Goal: Information Seeking & Learning: Learn about a topic

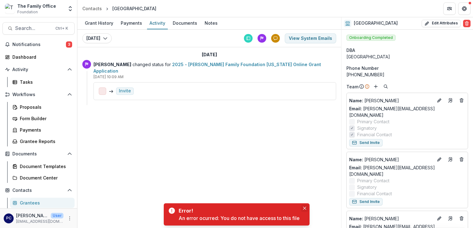
drag, startPoint x: 307, startPoint y: 180, endPoint x: 306, endPoint y: 208, distance: 28.5
click at [306, 208] on icon "Close" at bounding box center [304, 208] width 3 height 3
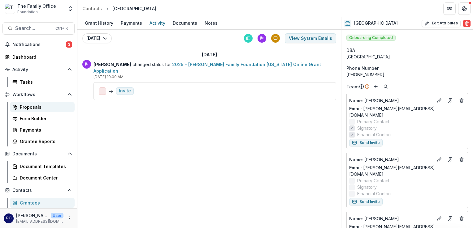
click at [34, 106] on div "Proposals" at bounding box center [45, 107] width 50 height 6
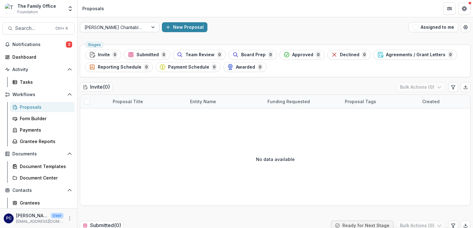
click at [156, 28] on div at bounding box center [153, 27] width 11 height 9
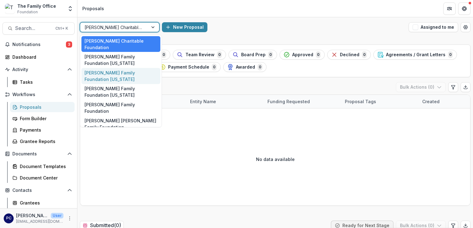
click at [133, 68] on div "[PERSON_NAME] Family Foundation [US_STATE]" at bounding box center [120, 76] width 79 height 16
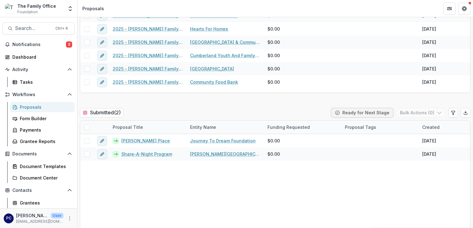
scroll to position [121, 0]
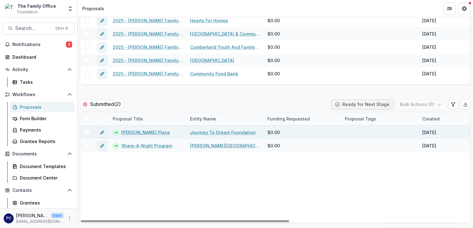
click at [136, 132] on link "[PERSON_NAME] Place" at bounding box center [145, 132] width 49 height 6
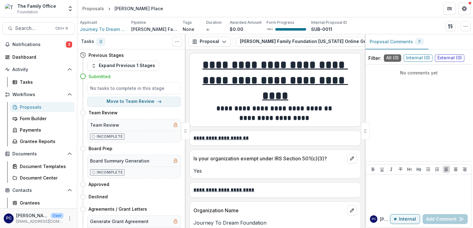
click at [365, 131] on div at bounding box center [365, 130] width 9 height 17
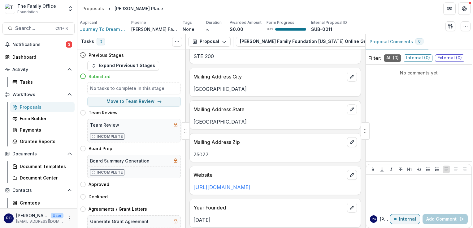
scroll to position [409, 0]
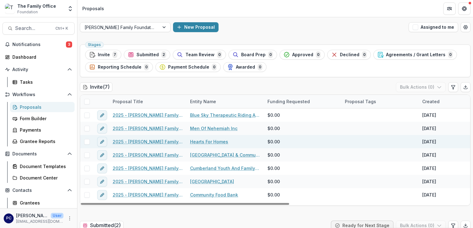
click at [211, 143] on link "Hearts For Homes" at bounding box center [209, 142] width 38 height 6
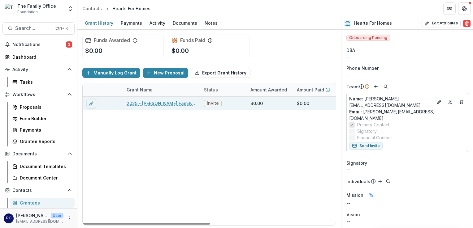
click at [160, 104] on link "2025 - [PERSON_NAME] Family Foundation [US_STATE] Online Grant Application" at bounding box center [161, 103] width 70 height 6
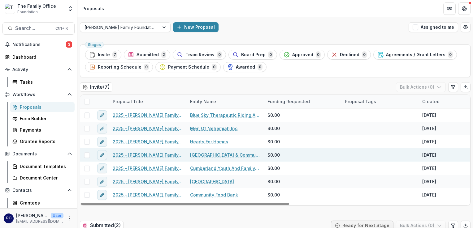
click at [213, 154] on link "[GEOGRAPHIC_DATA] & Community Center Corporation" at bounding box center [225, 155] width 70 height 6
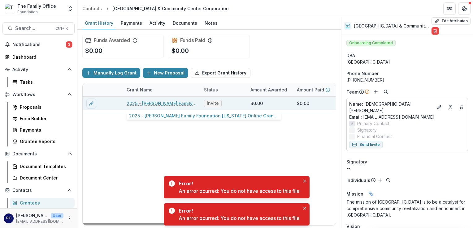
click at [168, 102] on link "2025 - [PERSON_NAME] Family Foundation [US_STATE] Online Grant Application" at bounding box center [161, 103] width 70 height 6
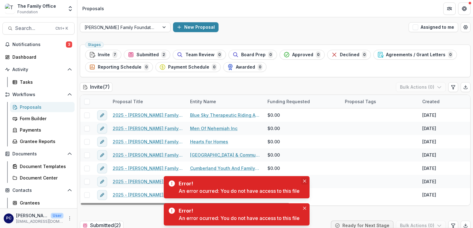
click at [306, 185] on button "Close" at bounding box center [304, 181] width 7 height 7
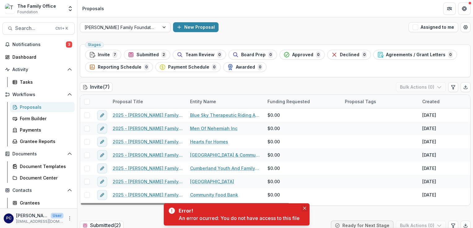
click at [306, 210] on icon "Close" at bounding box center [304, 208] width 3 height 3
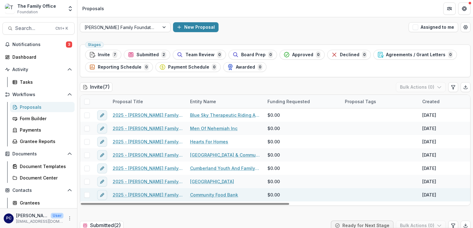
click at [211, 195] on link "Community Food Bank" at bounding box center [214, 195] width 48 height 6
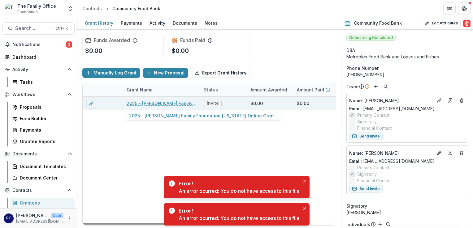
click at [172, 105] on link "2025 - [PERSON_NAME] Family Foundation [US_STATE] Online Grant Application" at bounding box center [161, 103] width 70 height 6
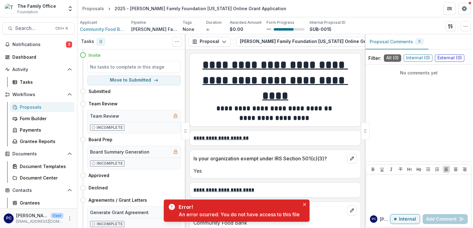
click at [306, 182] on div "**********" at bounding box center [275, 138] width 179 height 179
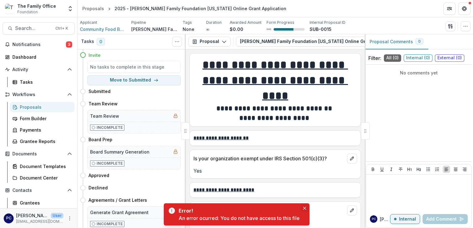
click at [306, 210] on button "Close" at bounding box center [304, 208] width 7 height 7
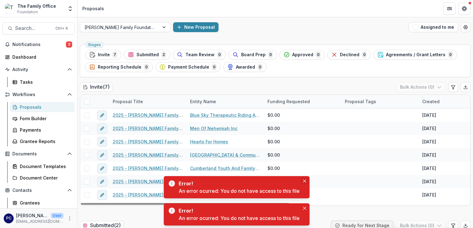
click at [304, 182] on icon "Close" at bounding box center [304, 181] width 3 height 3
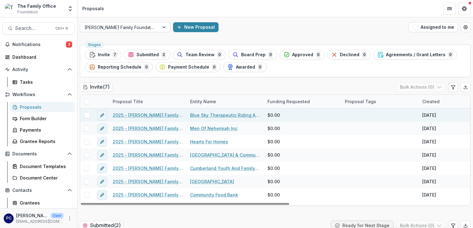
click at [217, 115] on link "Blue Sky Therapeutic Riding And Respite" at bounding box center [225, 115] width 70 height 6
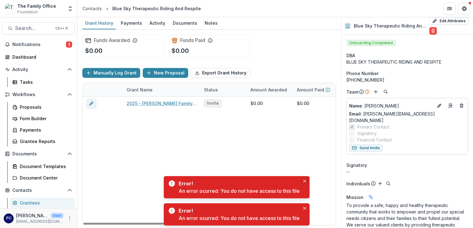
click at [308, 182] on button "Close" at bounding box center [304, 181] width 7 height 7
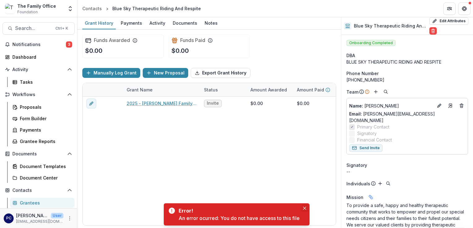
click at [305, 208] on icon "Close" at bounding box center [303, 208] width 3 height 3
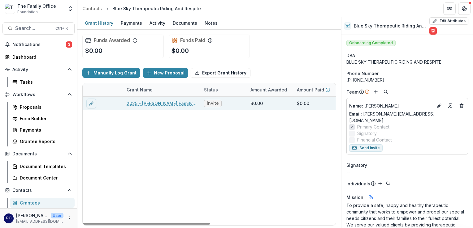
click at [174, 103] on link "2025 - [PERSON_NAME] Family Foundation [US_STATE] Online Grant Application" at bounding box center [161, 103] width 70 height 6
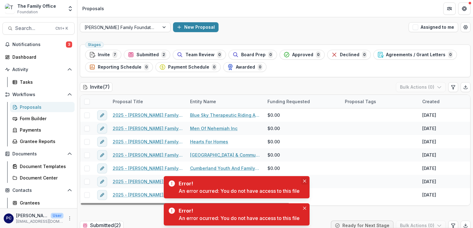
click at [307, 182] on button "Close" at bounding box center [304, 181] width 7 height 7
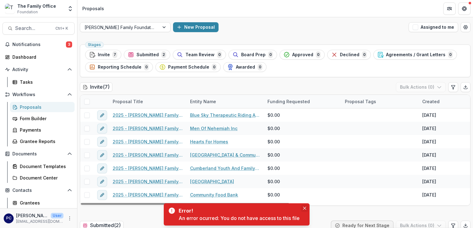
click at [306, 207] on icon "Close" at bounding box center [303, 208] width 3 height 3
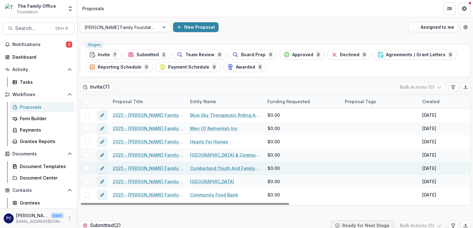
click at [221, 167] on link "Cumberland Youth And Family Services" at bounding box center [225, 168] width 70 height 6
